Goal: Task Accomplishment & Management: Complete application form

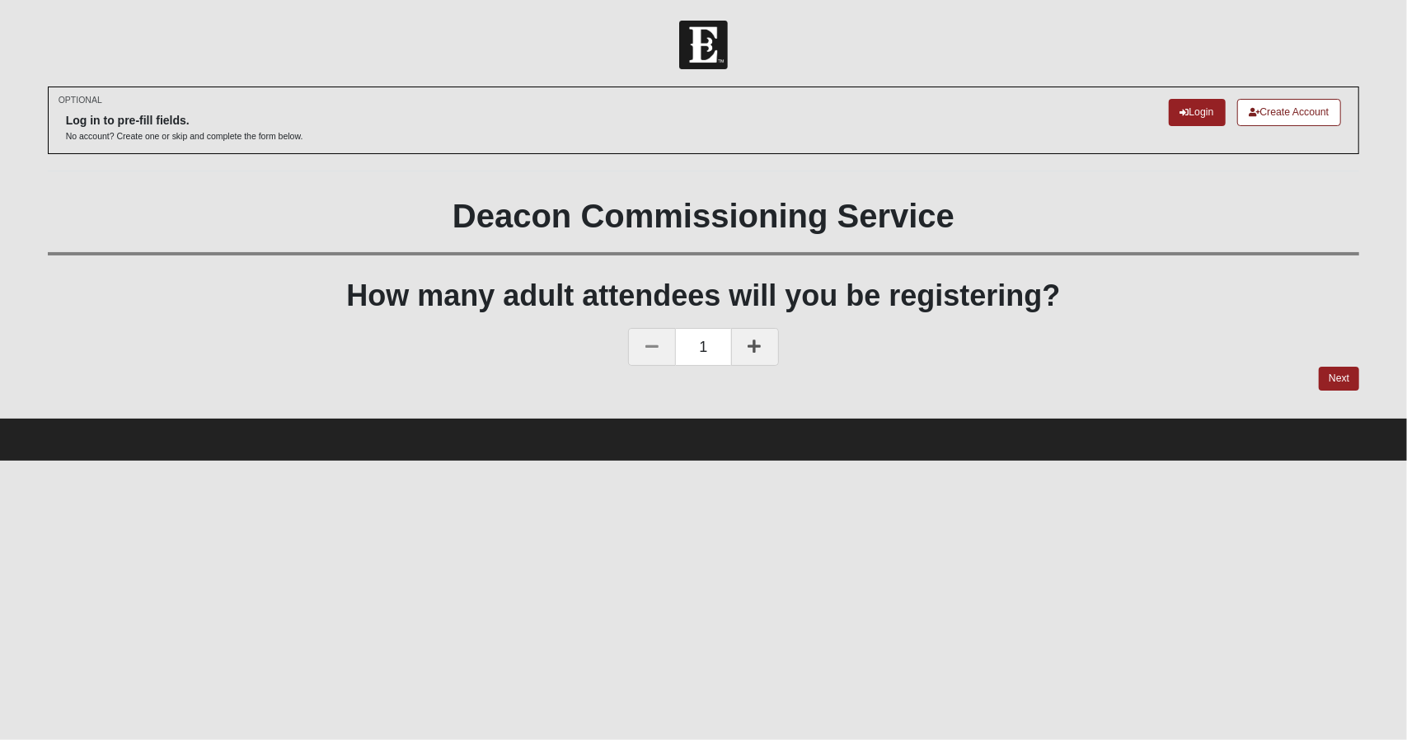
click at [757, 352] on link at bounding box center [755, 347] width 48 height 38
click at [649, 353] on link at bounding box center [652, 347] width 48 height 38
click at [1335, 383] on link "Next" at bounding box center [1339, 379] width 40 height 24
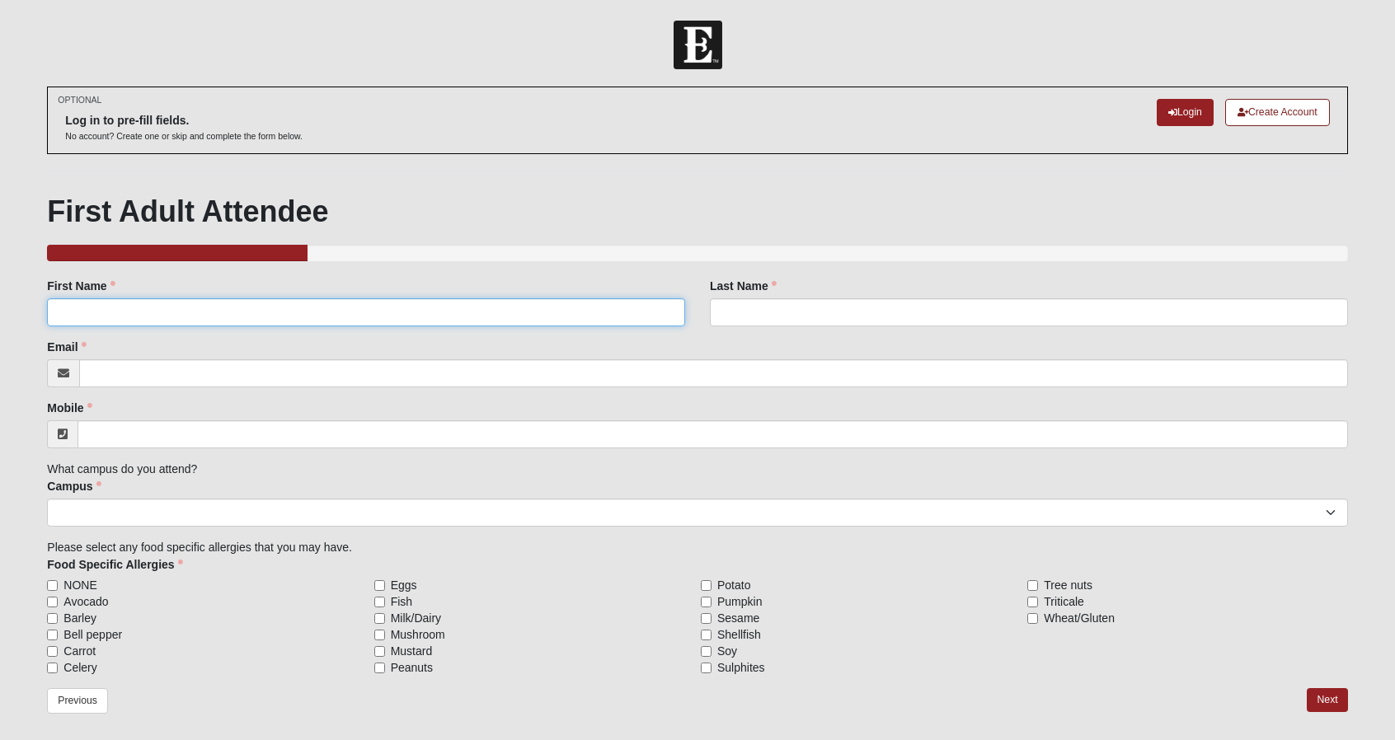
click at [258, 307] on input "First Name" at bounding box center [366, 312] width 638 height 28
type input "A"
type input "[PERSON_NAME]"
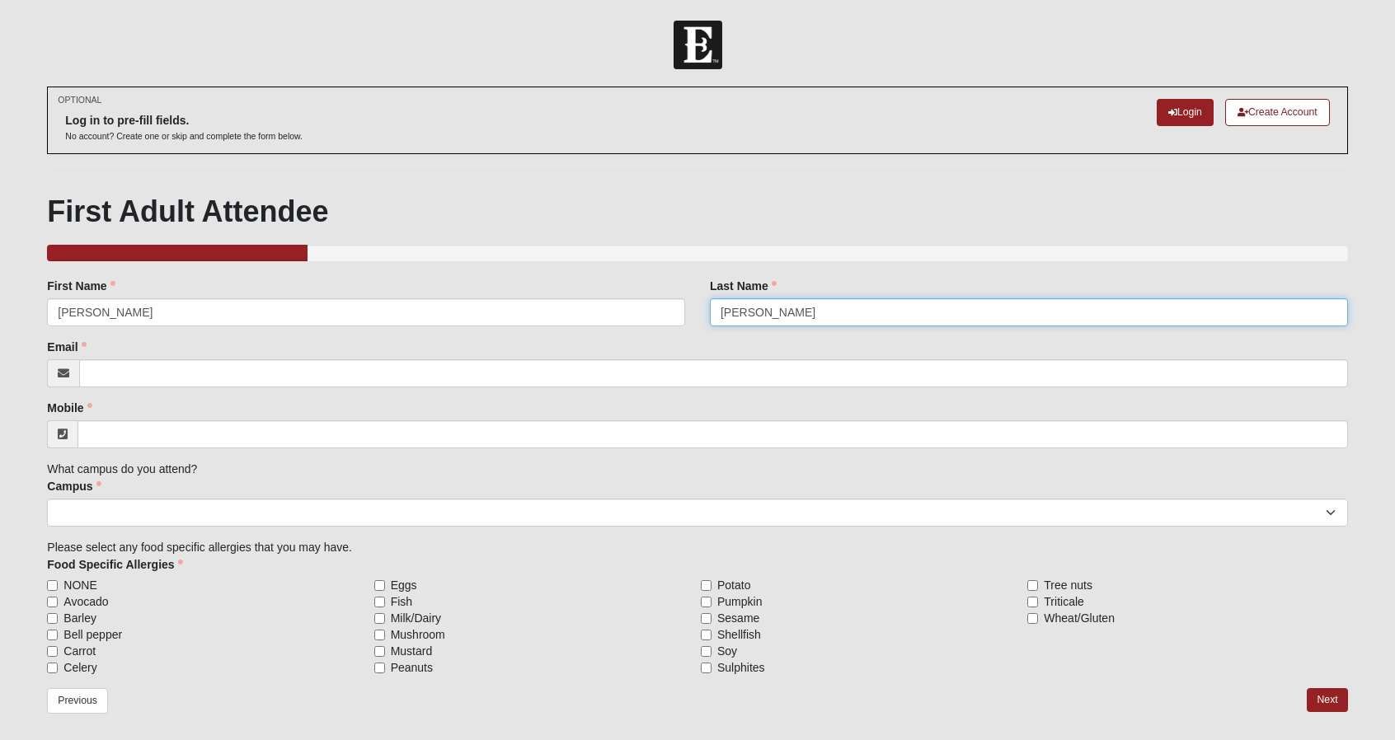
type input "[PERSON_NAME]"
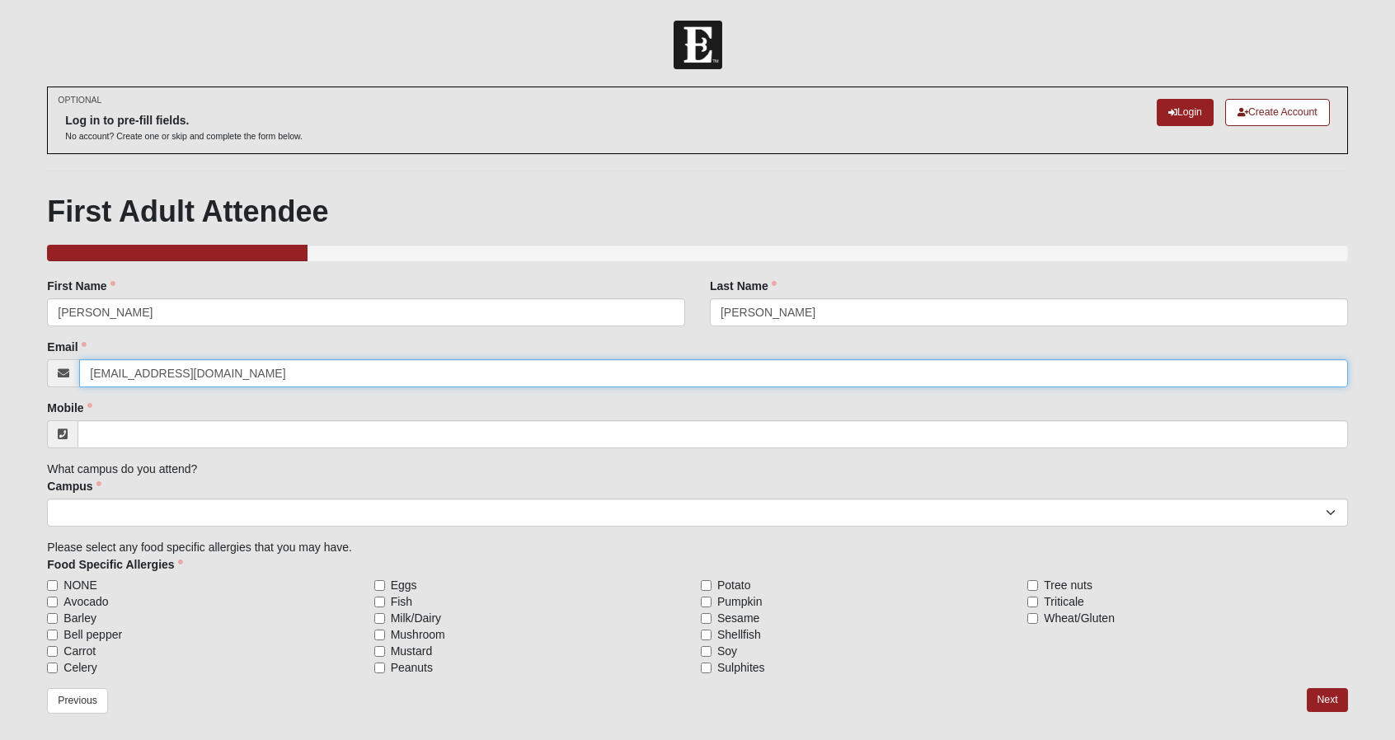
type input "[EMAIL_ADDRESS][DOMAIN_NAME]"
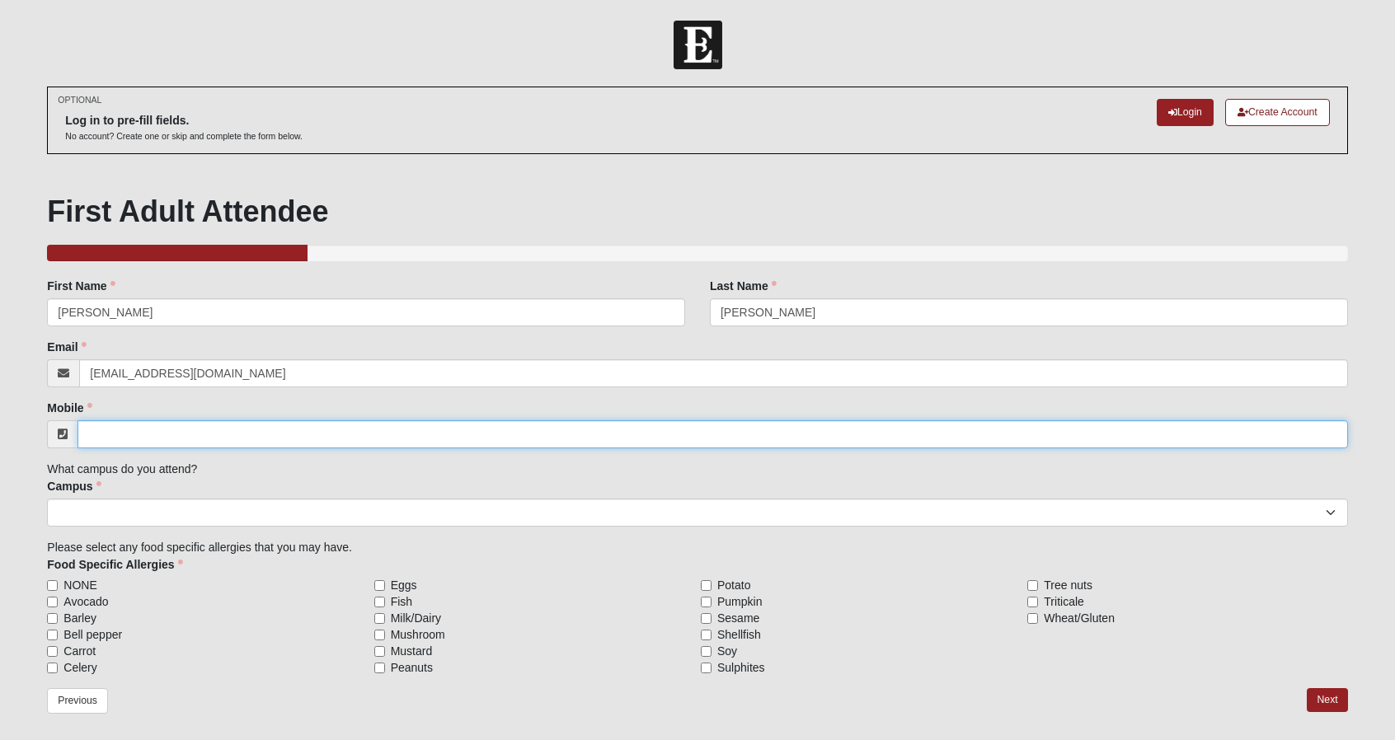
click at [175, 438] on input "Mobile" at bounding box center [712, 434] width 1270 height 28
type input "[PHONE_NUMBER]"
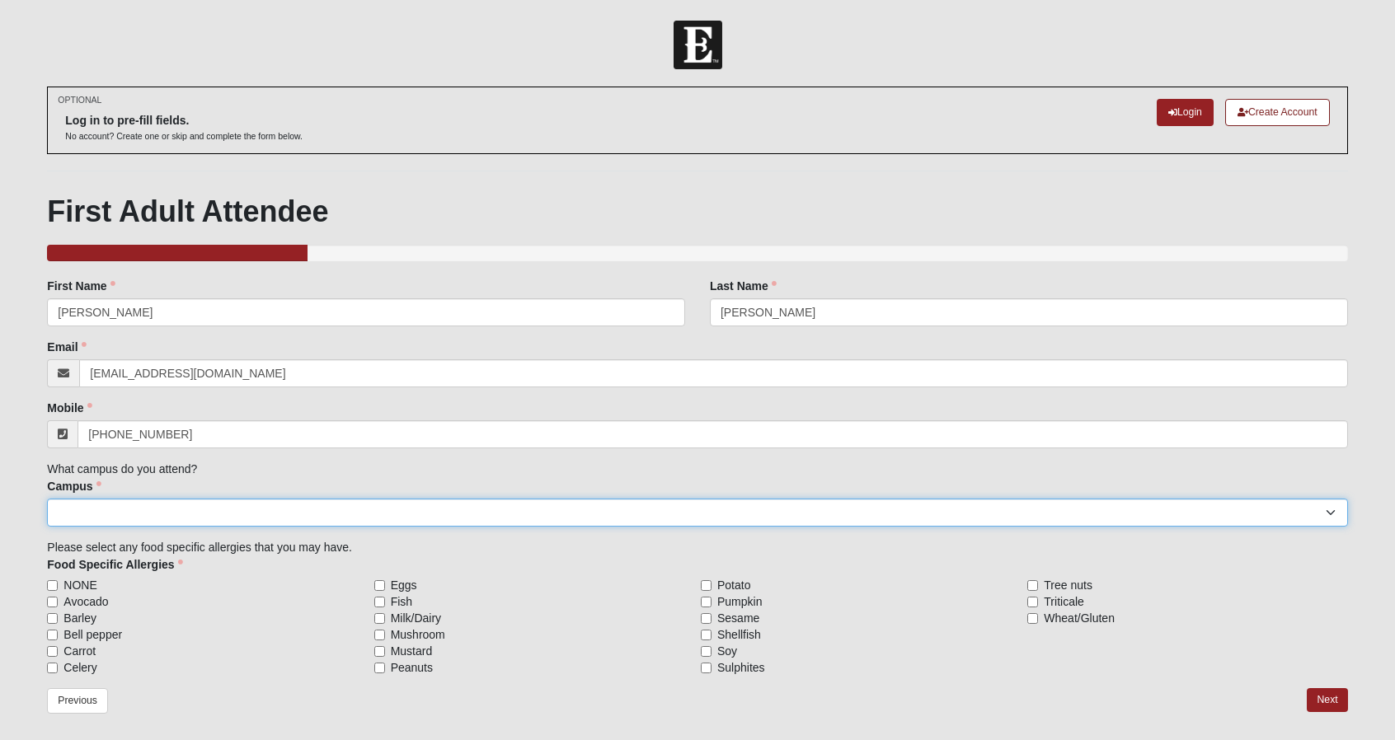
click at [179, 507] on select "[GEOGRAPHIC_DATA] [GEOGRAPHIC_DATA] (Coming Soon) Eleven22 Online [PERSON_NAME]…" at bounding box center [697, 513] width 1300 height 28
select select "3"
click at [47, 499] on select "[GEOGRAPHIC_DATA] [GEOGRAPHIC_DATA] (Coming Soon) Eleven22 Online [PERSON_NAME]…" at bounding box center [697, 513] width 1300 height 28
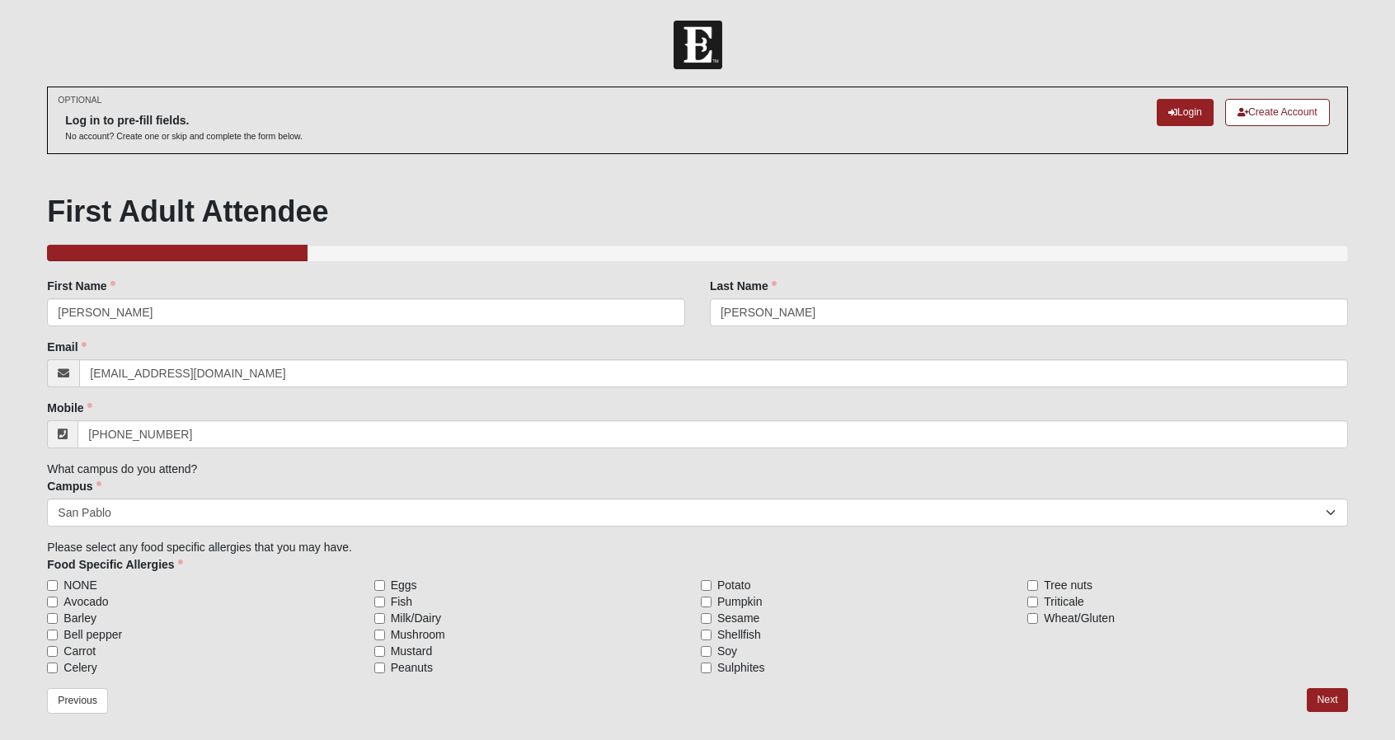
click at [279, 594] on label "Avocado" at bounding box center [207, 602] width 320 height 16
click at [58, 597] on input "Avocado" at bounding box center [52, 602] width 11 height 11
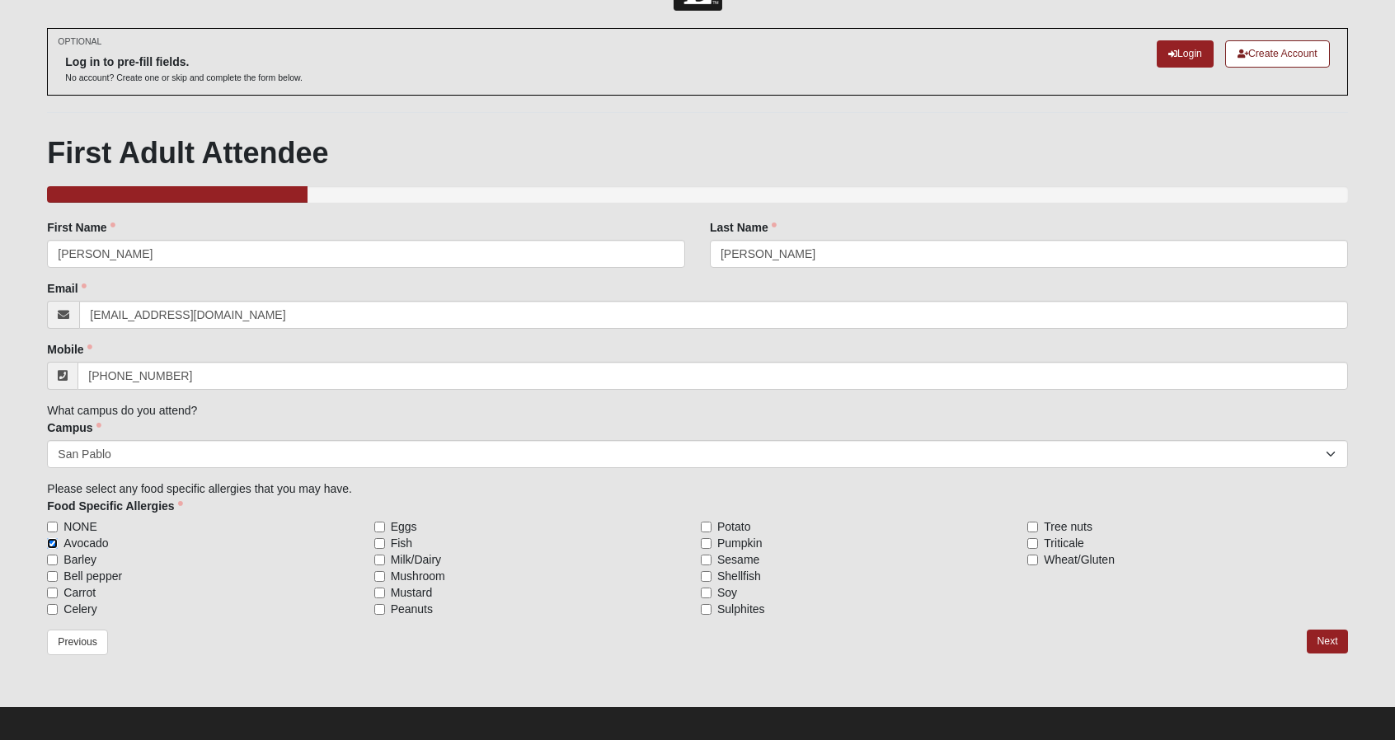
scroll to position [66, 0]
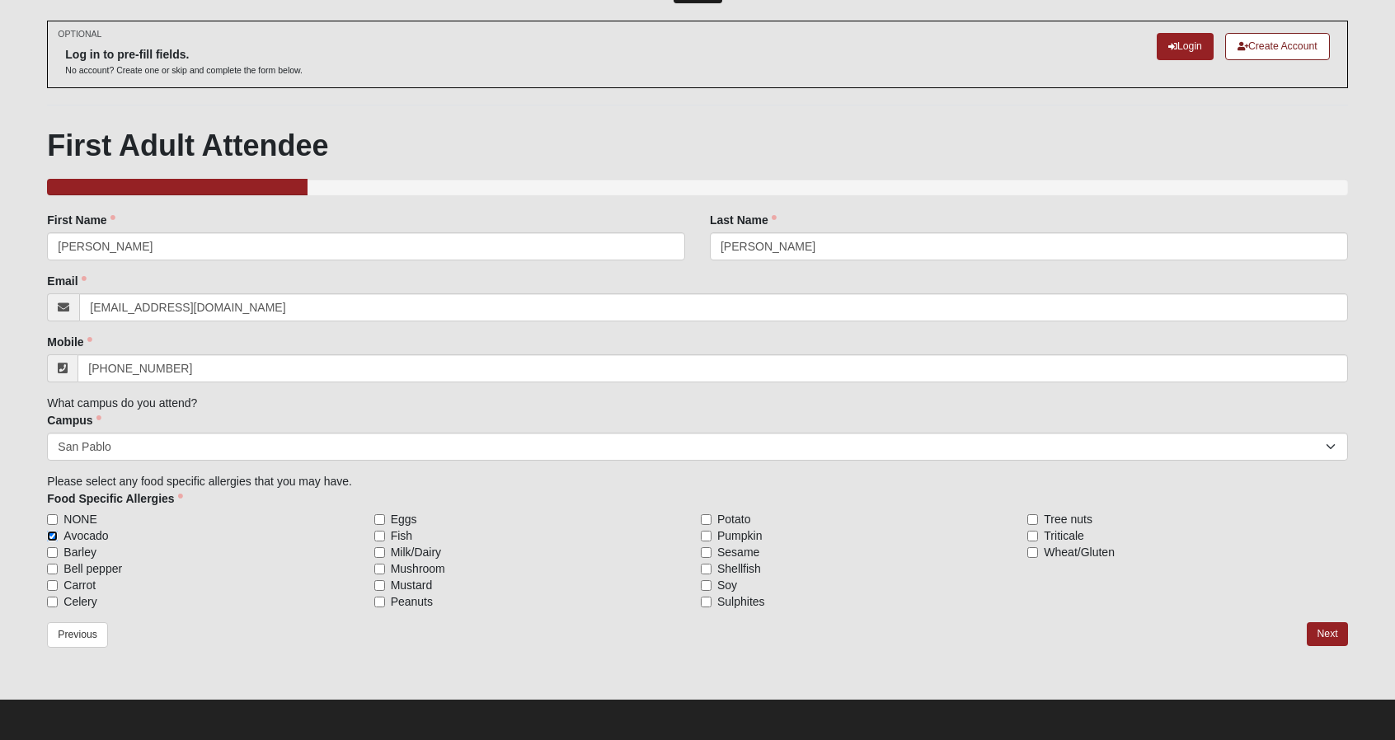
click at [51, 532] on input "Avocado" at bounding box center [52, 536] width 11 height 11
checkbox input "false"
click at [1341, 629] on link "Next" at bounding box center [1327, 634] width 40 height 24
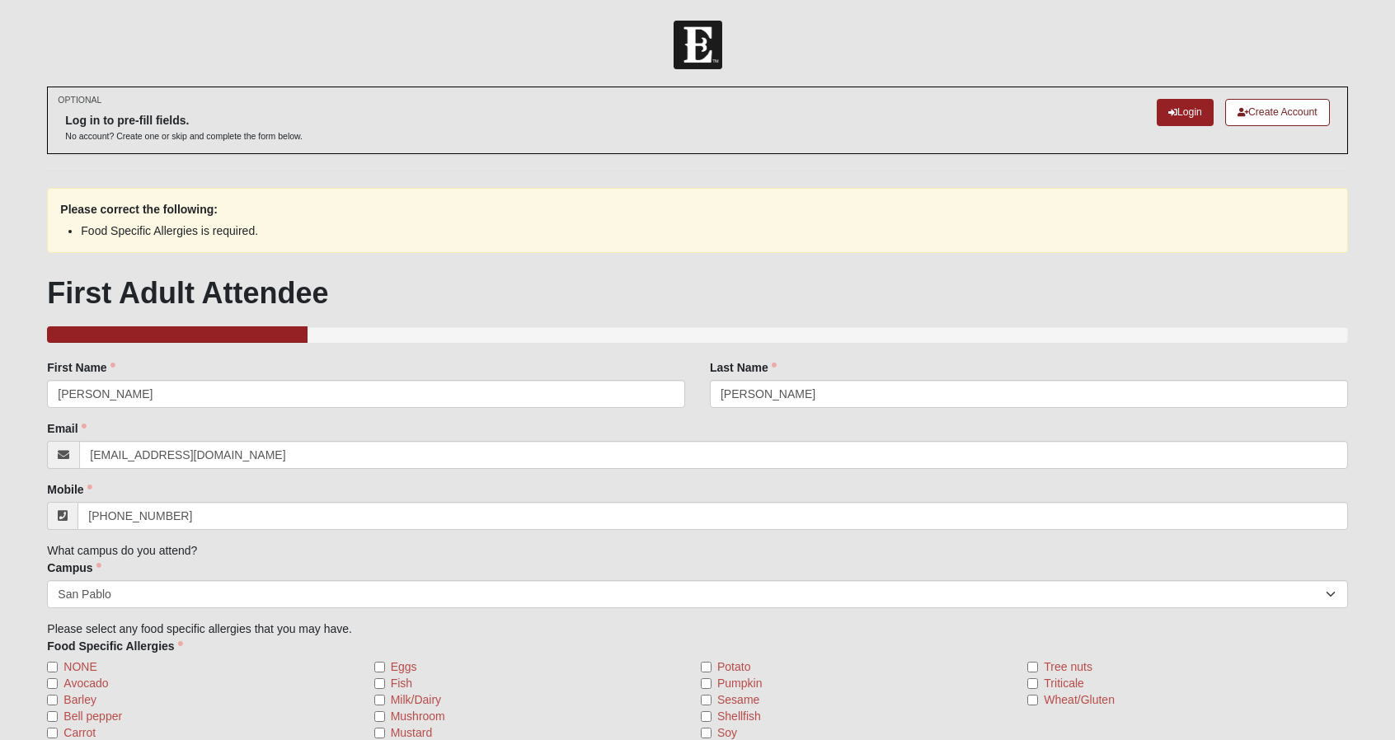
scroll to position [148, 0]
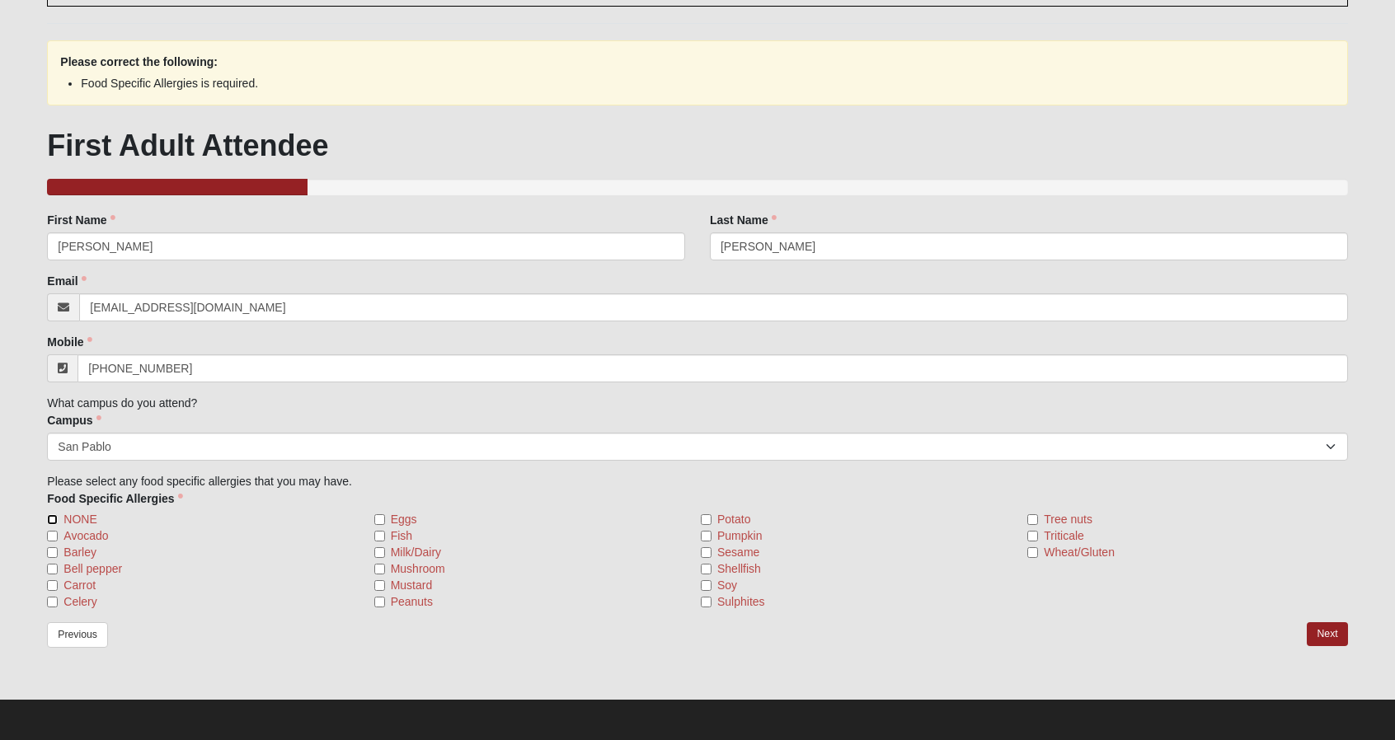
click at [49, 518] on input "NONE" at bounding box center [52, 519] width 11 height 11
checkbox input "true"
click at [1326, 631] on link "Next" at bounding box center [1327, 634] width 40 height 24
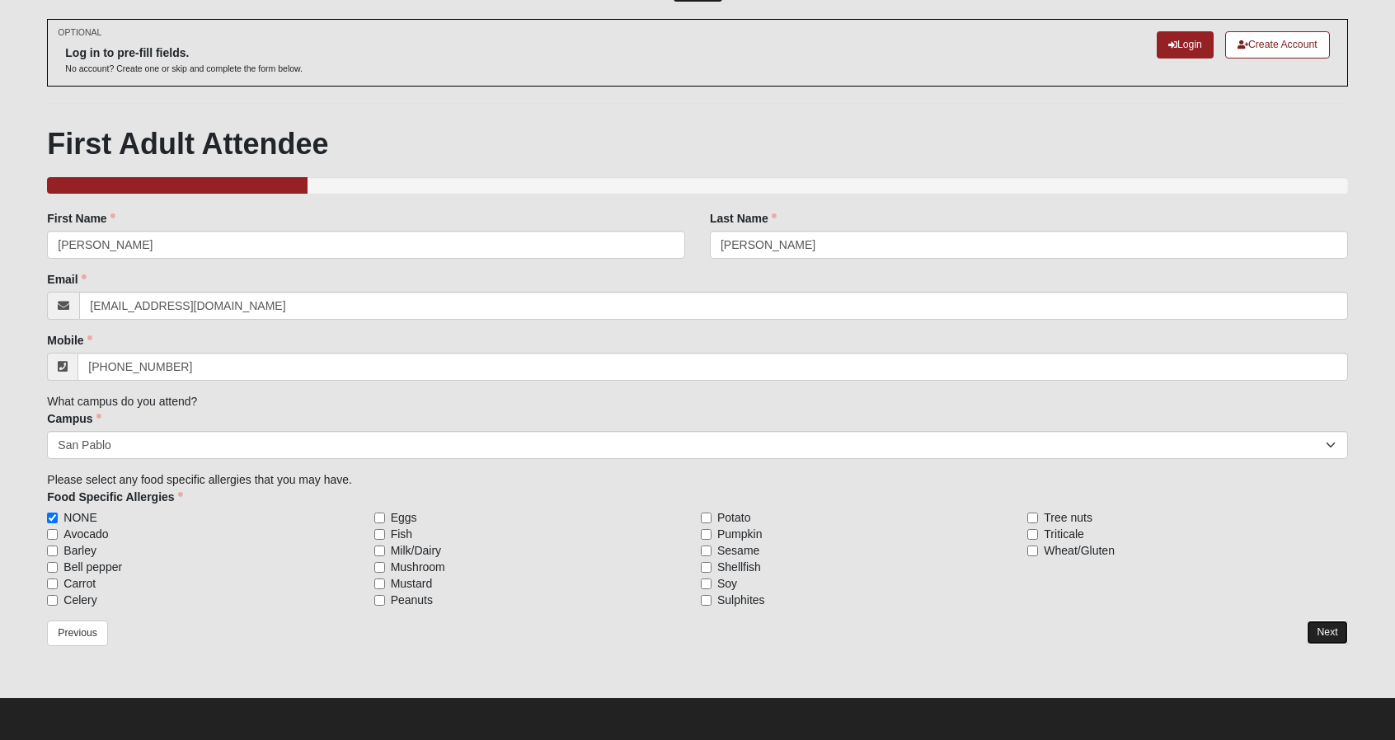
scroll to position [66, 0]
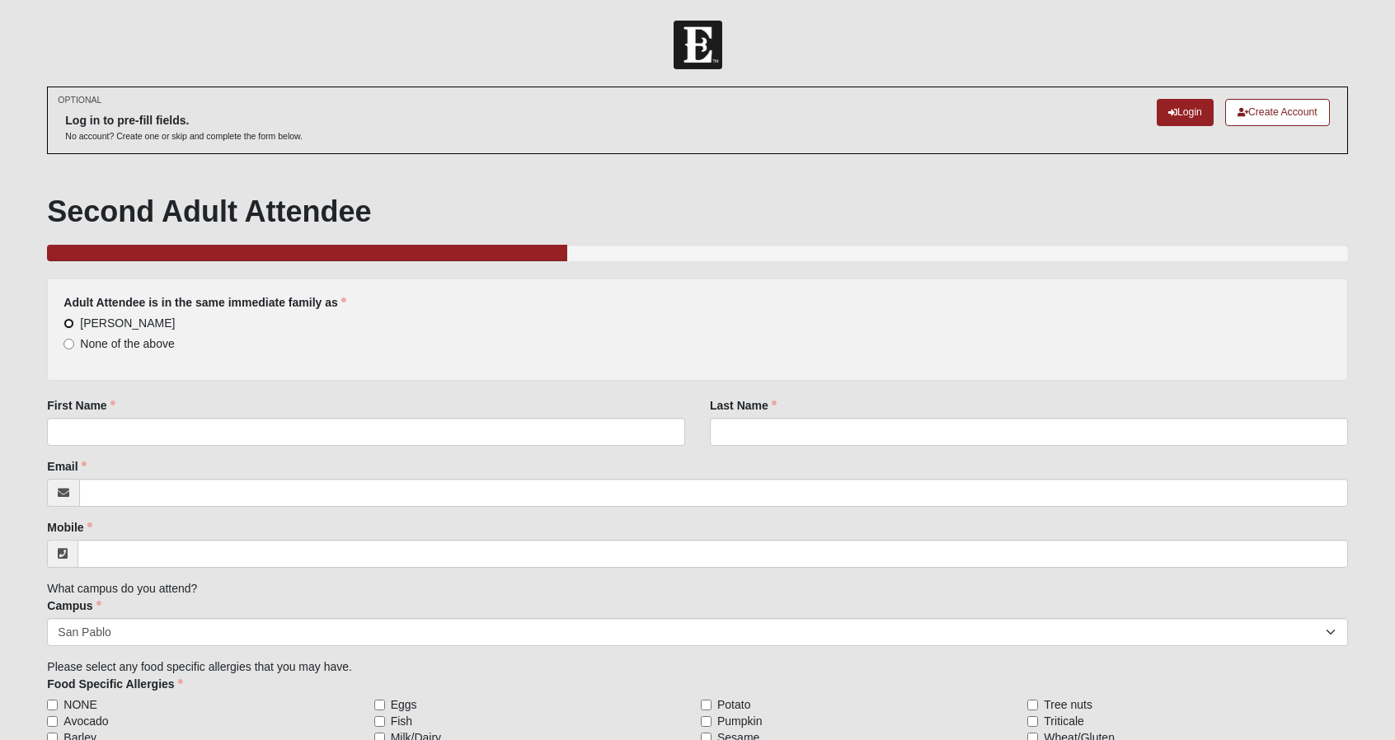
click at [68, 319] on input "[PERSON_NAME]" at bounding box center [68, 323] width 11 height 11
radio input "true"
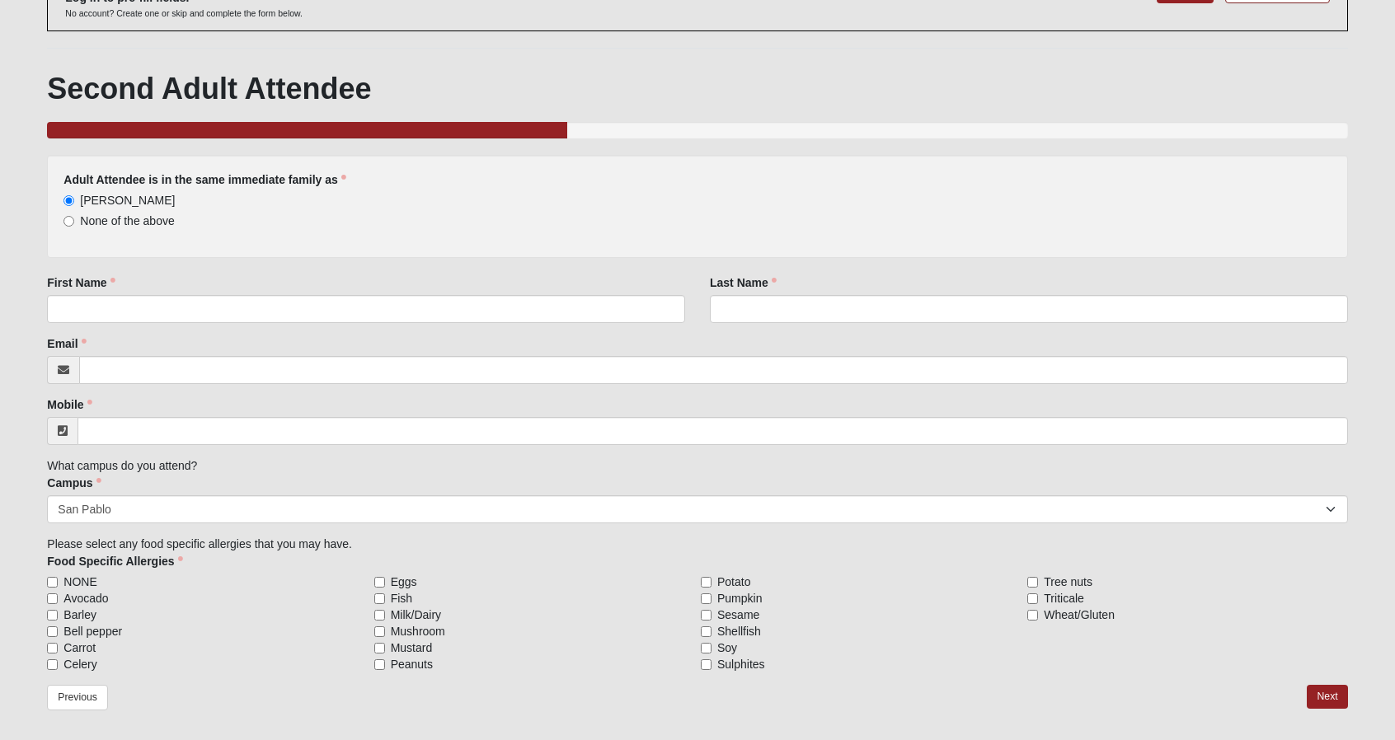
scroll to position [125, 0]
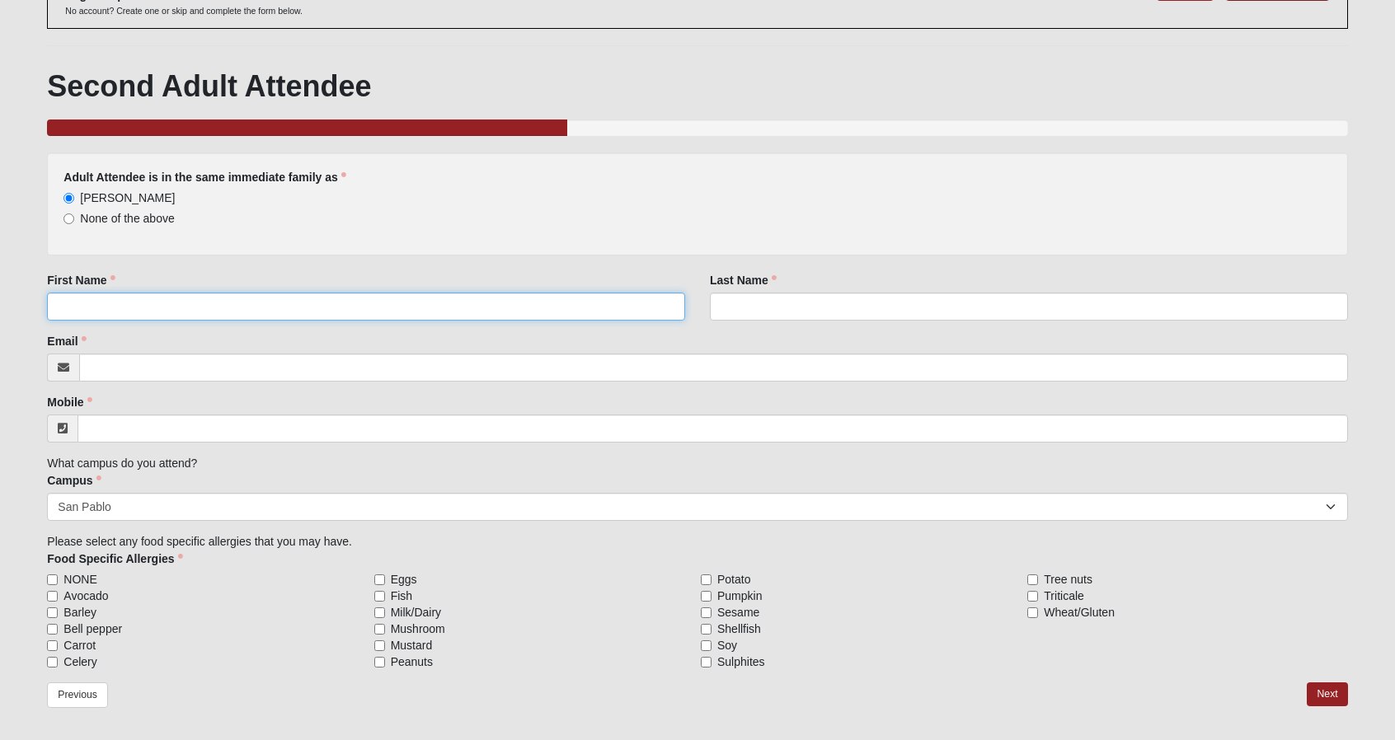
click at [236, 309] on input "First Name" at bounding box center [366, 307] width 638 height 28
type input "[PERSON_NAME]"
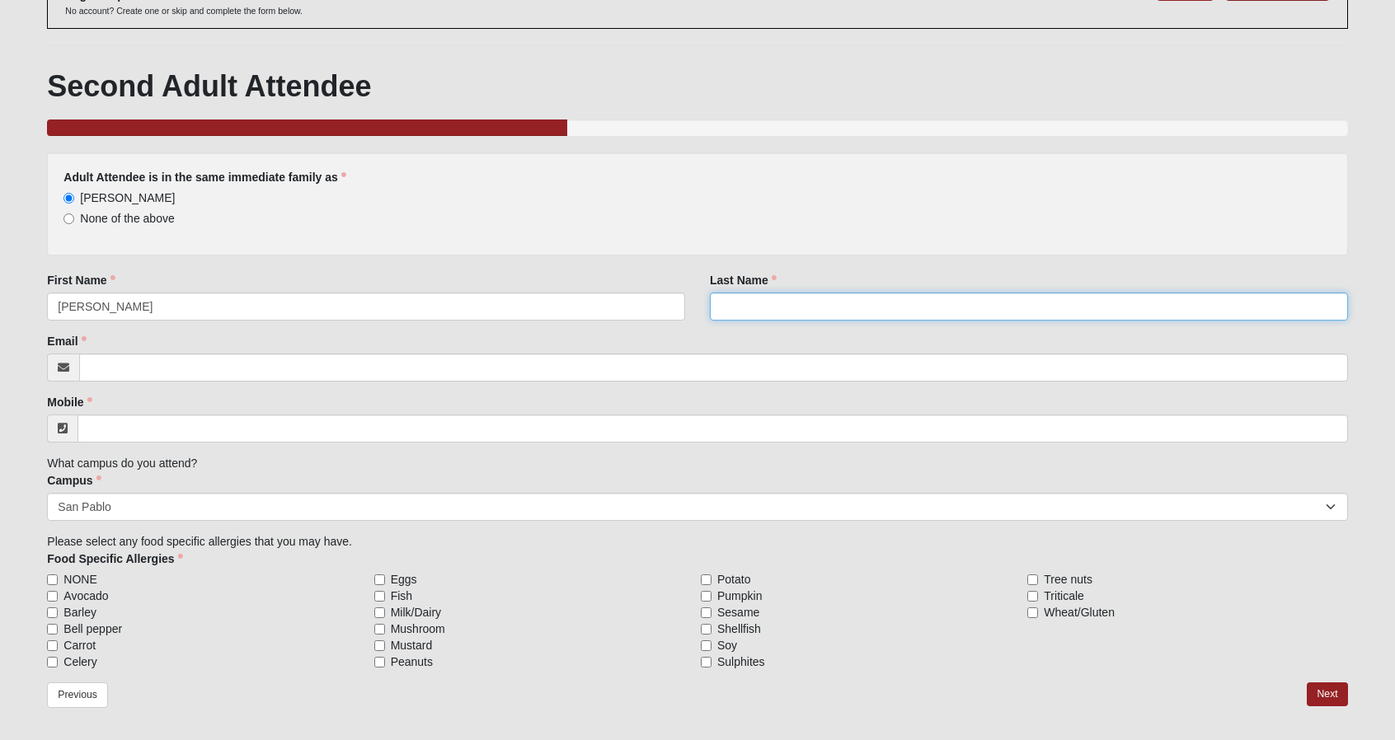
type input "[PERSON_NAME]"
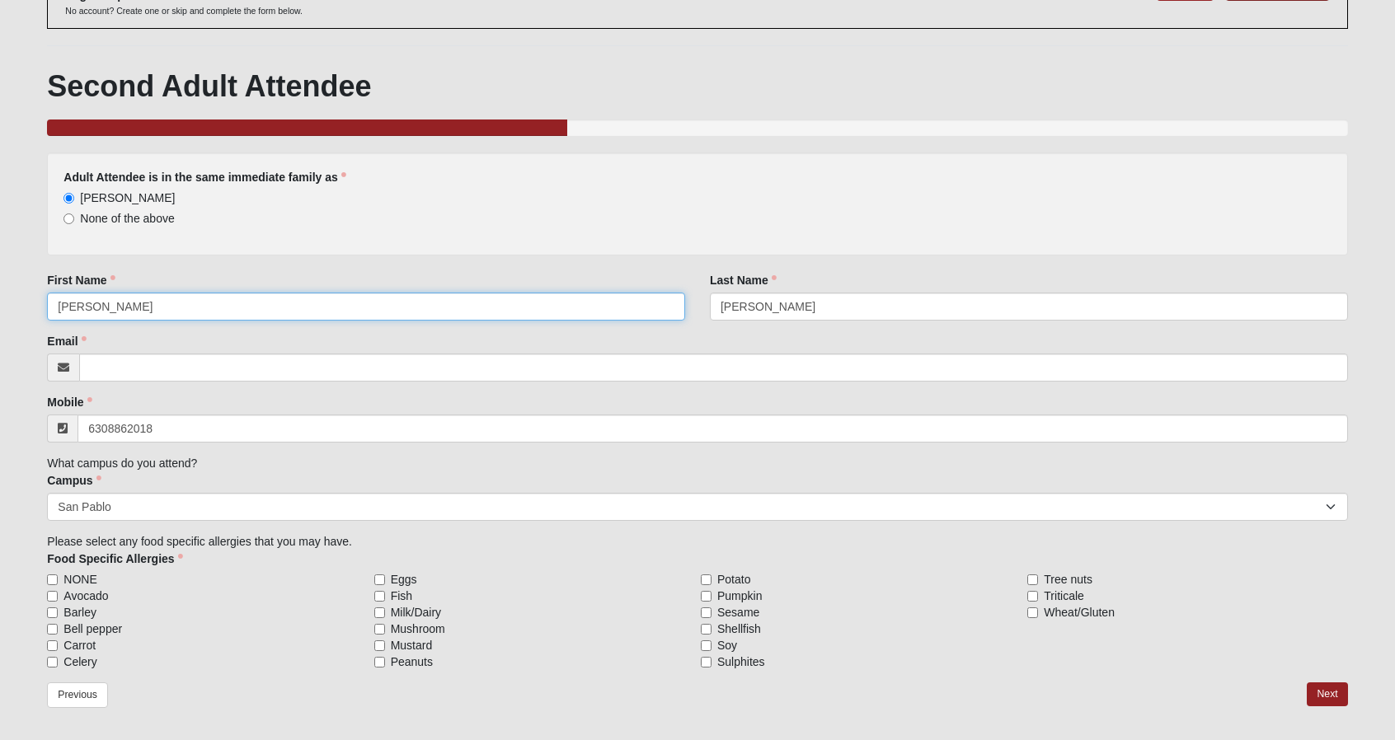
type input "[PHONE_NUMBER]"
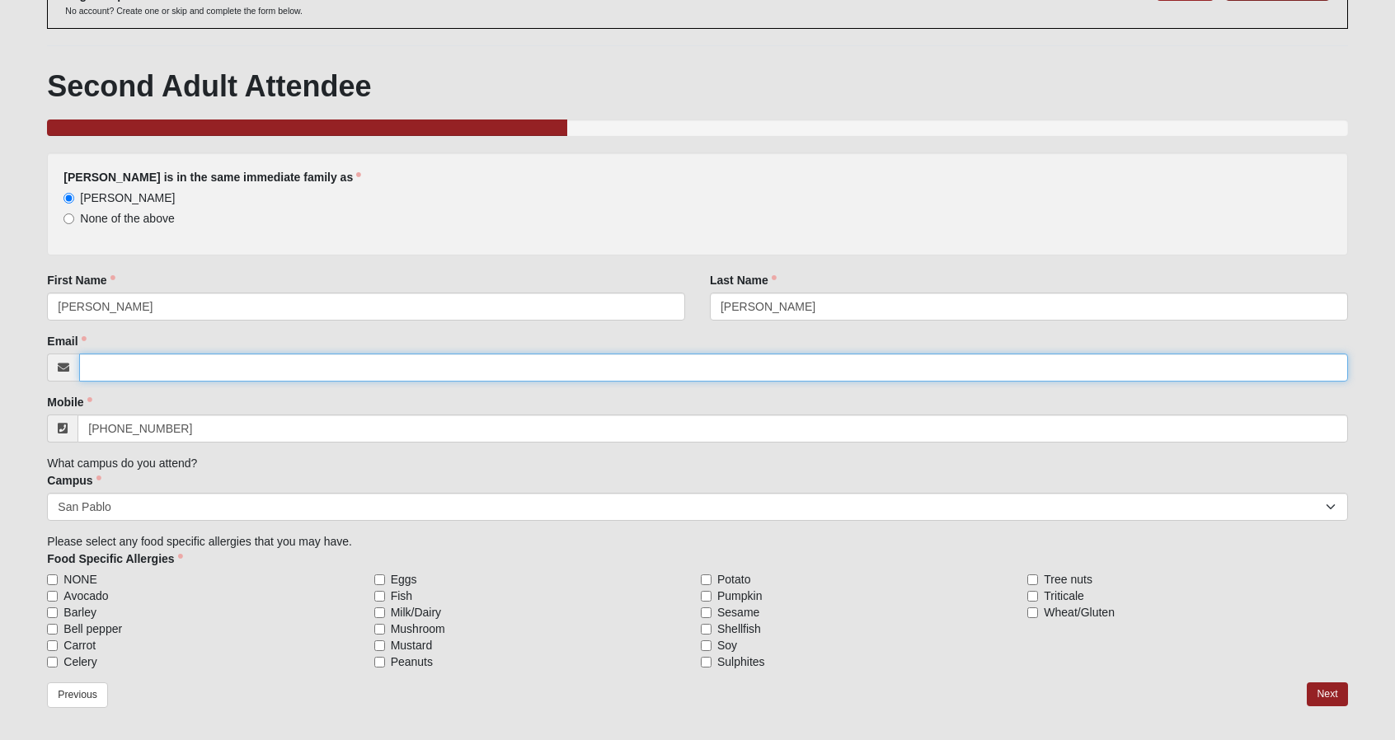
click at [196, 372] on input "Email" at bounding box center [713, 368] width 1268 height 28
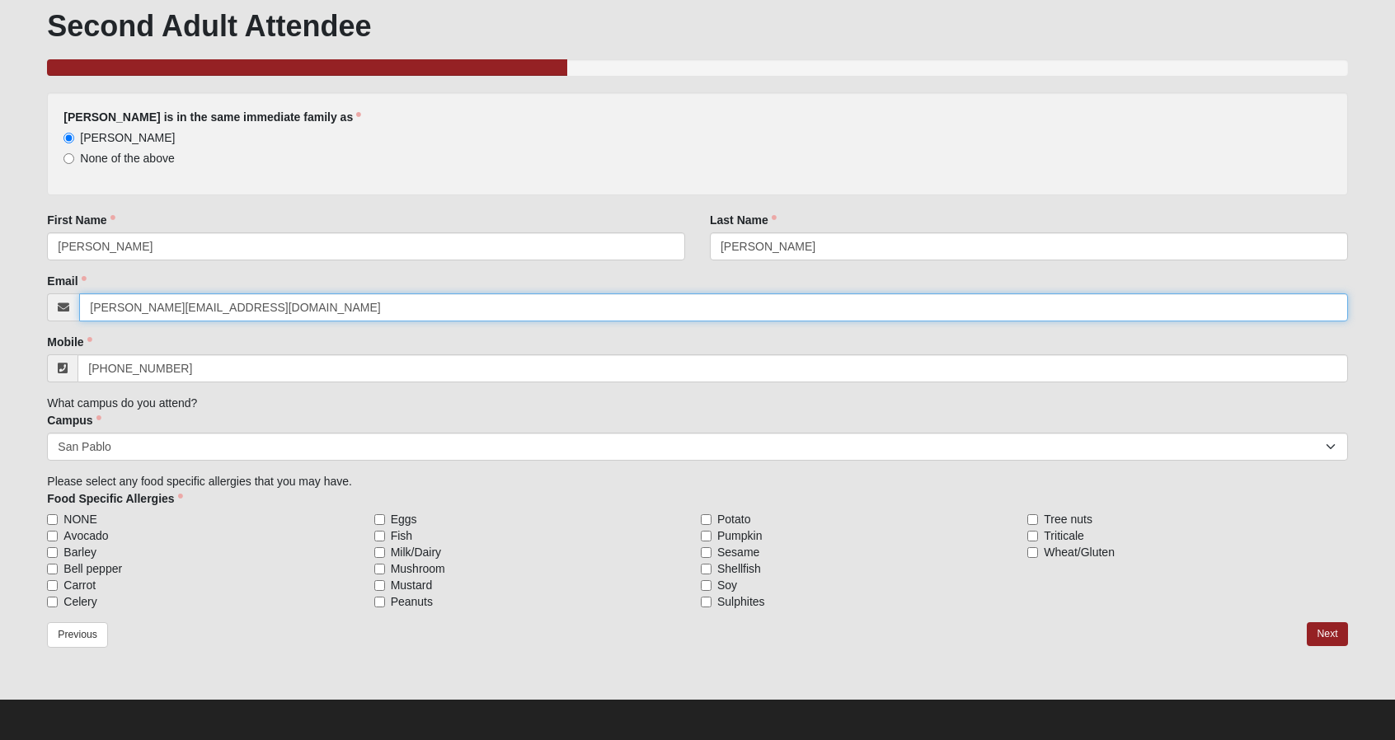
type input "[PERSON_NAME][EMAIL_ADDRESS][DOMAIN_NAME]"
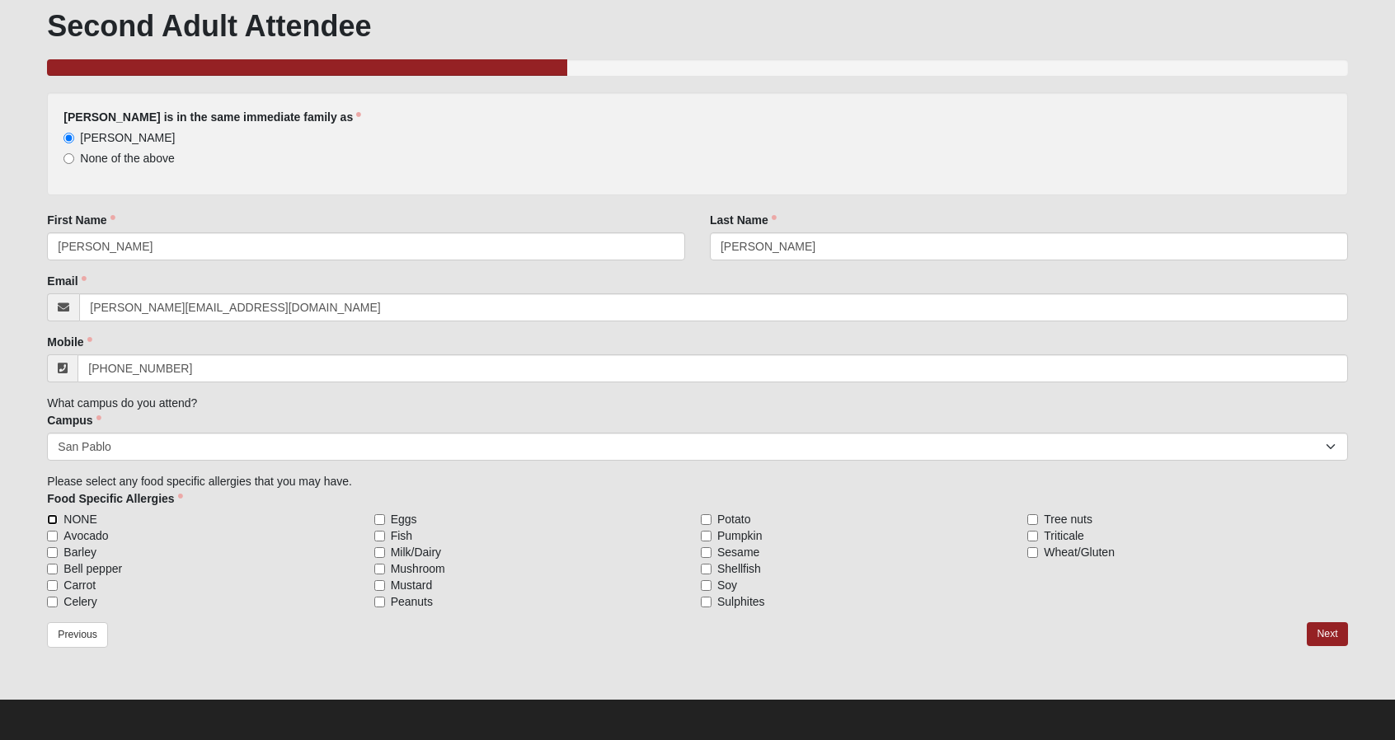
click at [49, 519] on input "NONE" at bounding box center [52, 519] width 11 height 11
checkbox input "true"
click at [1329, 629] on link "Next" at bounding box center [1327, 634] width 40 height 24
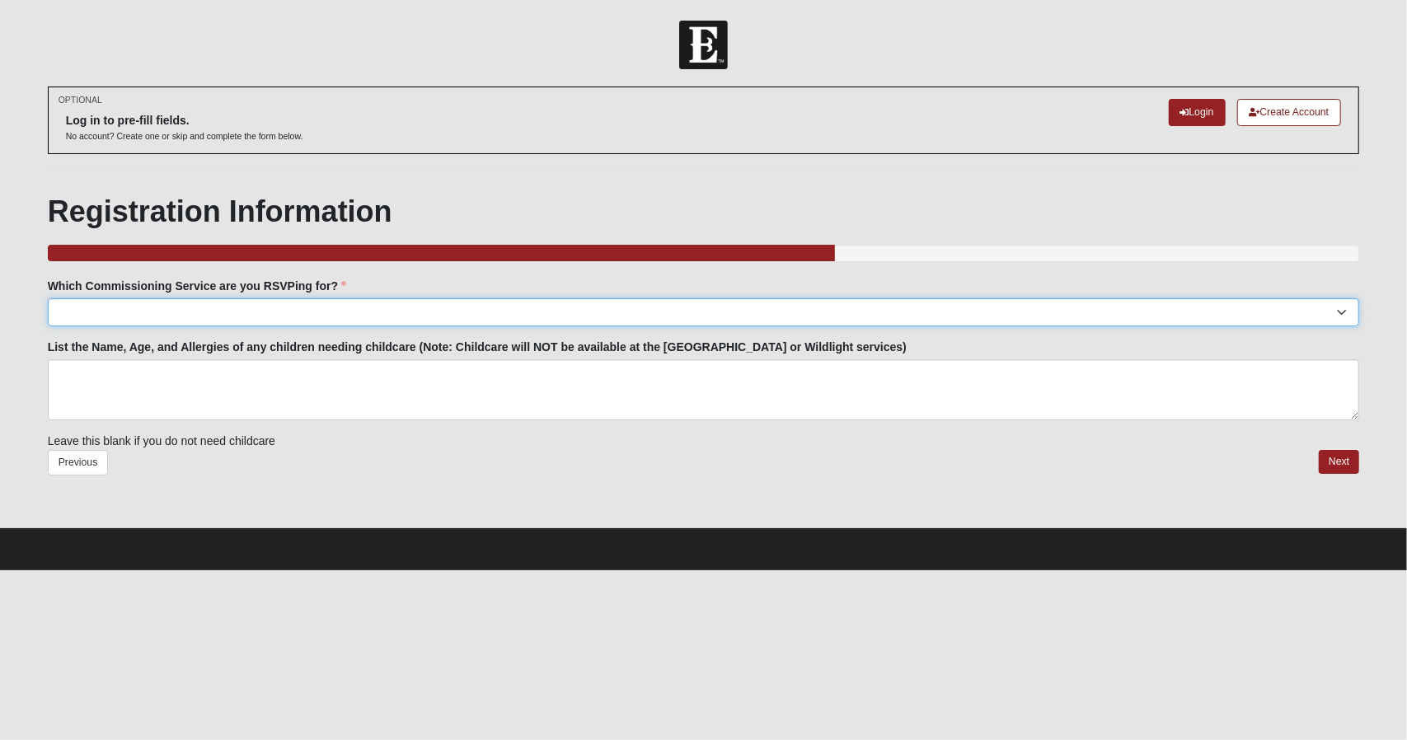
click at [345, 311] on select "[GEOGRAPHIC_DATA]: [DATE] 6:00pm | [GEOGRAPHIC_DATA] ([STREET_ADDRESS]) [GEOGRA…" at bounding box center [704, 312] width 1313 height 28
select select "San Pablo: [DATE] 6:30pm | [GEOGRAPHIC_DATA]"
click at [48, 298] on select "[GEOGRAPHIC_DATA]: [DATE] 6:00pm | [GEOGRAPHIC_DATA] ([STREET_ADDRESS]) [GEOGRA…" at bounding box center [704, 312] width 1313 height 28
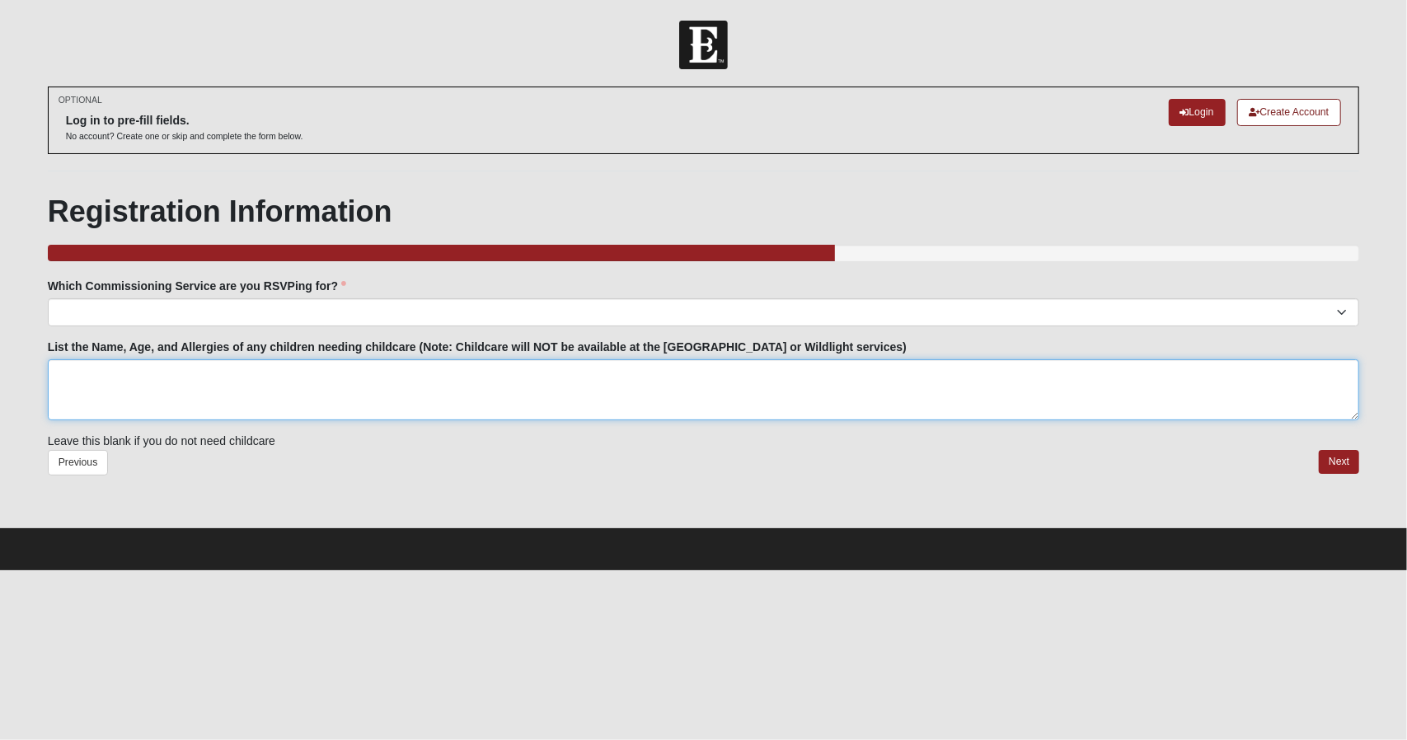
click at [291, 378] on textarea "List the Name, Age, and Allergies of any children needing childcare (Note: Chil…" at bounding box center [704, 389] width 1313 height 61
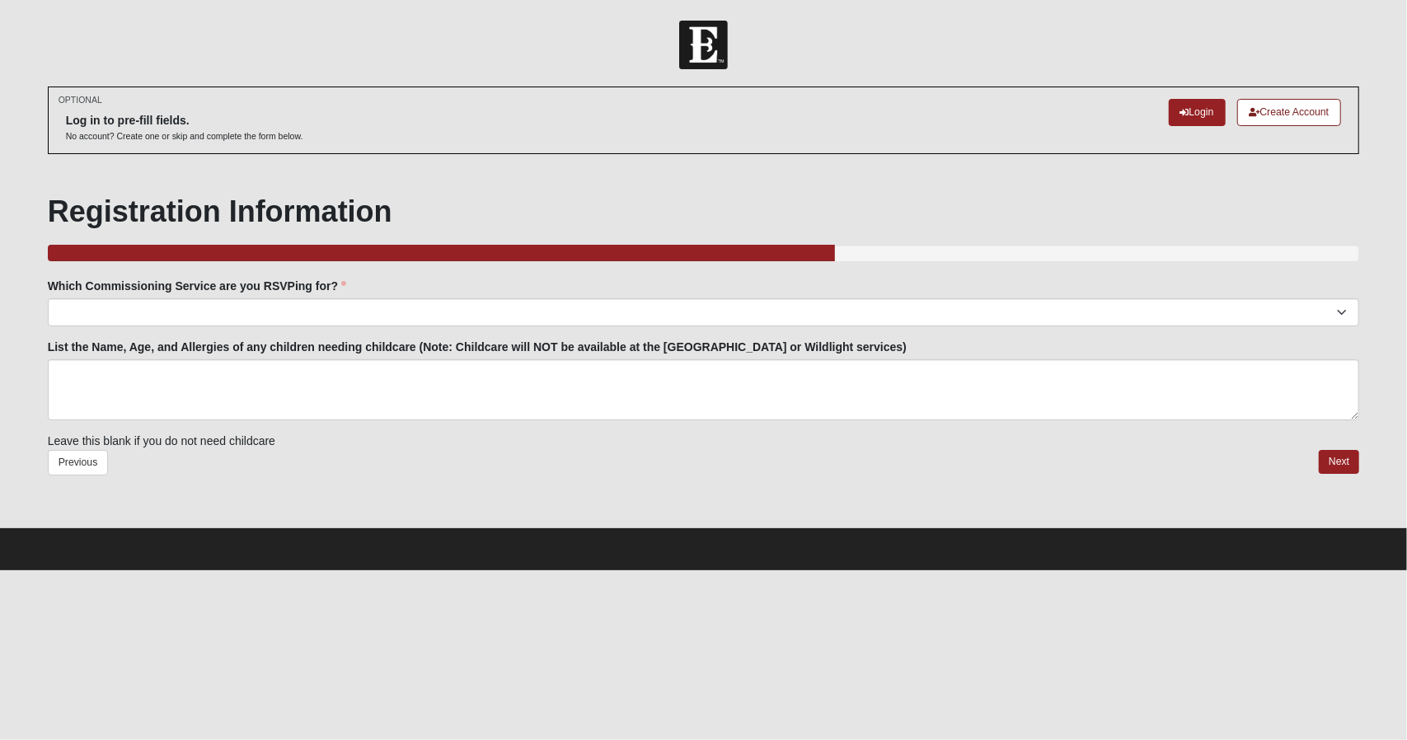
click at [801, 450] on div "Previous Next" at bounding box center [704, 476] width 1313 height 52
click at [1337, 461] on link "Next" at bounding box center [1339, 462] width 40 height 24
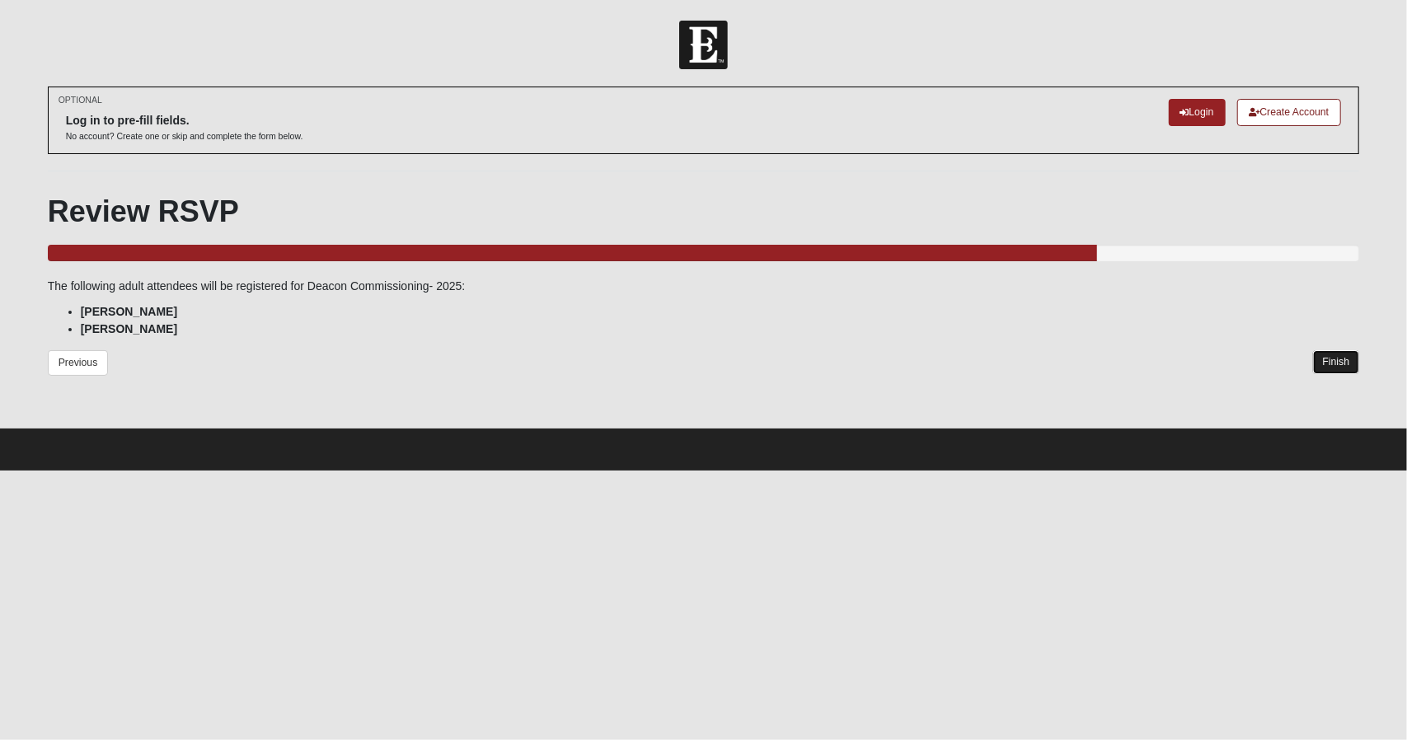
click at [1335, 359] on link "Finish" at bounding box center [1336, 362] width 47 height 24
